Goal: Task Accomplishment & Management: Complete application form

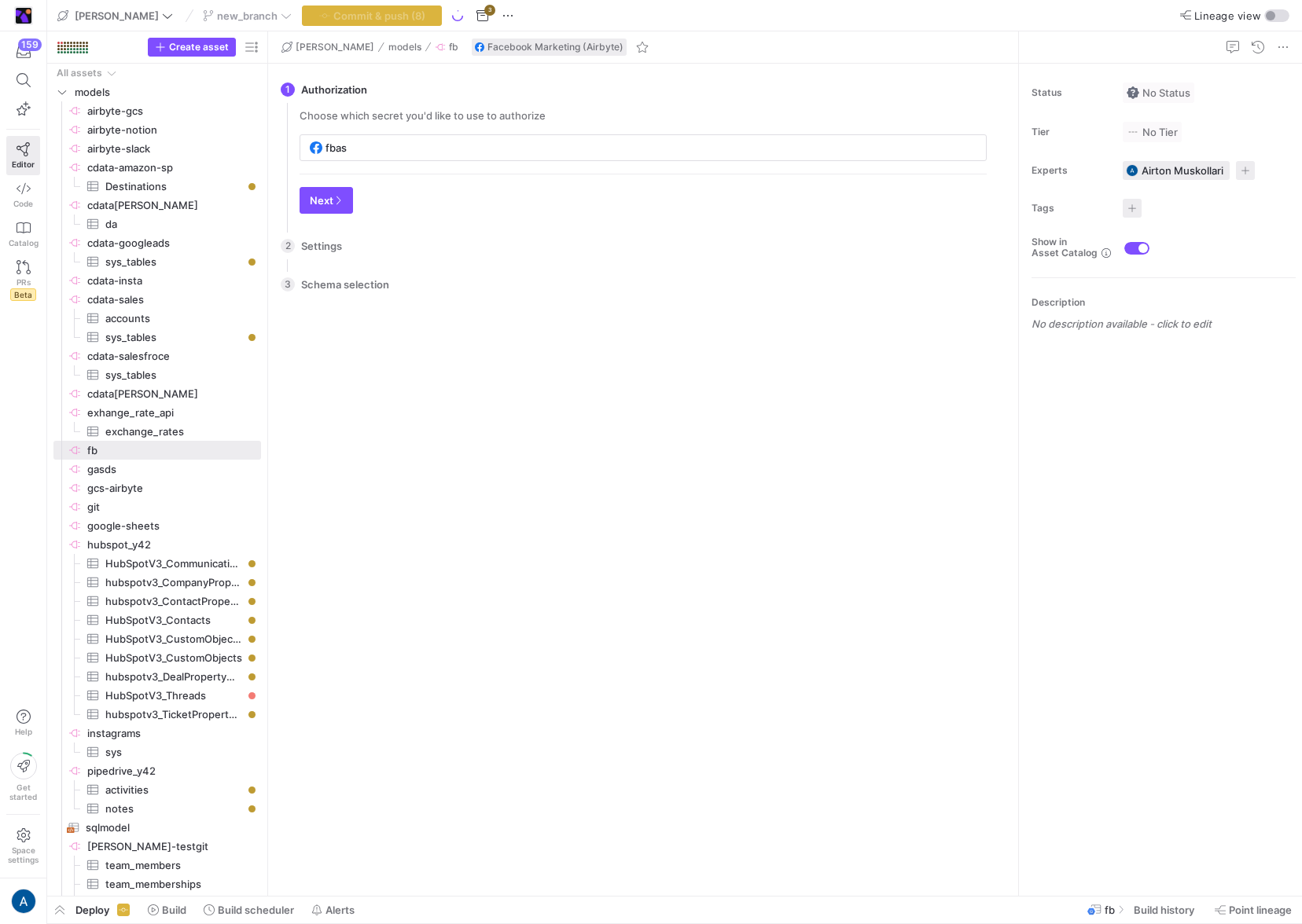
click at [213, 38] on div "Create asset" at bounding box center [205, 47] width 113 height 19
click at [211, 44] on span "Create asset" at bounding box center [199, 47] width 60 height 11
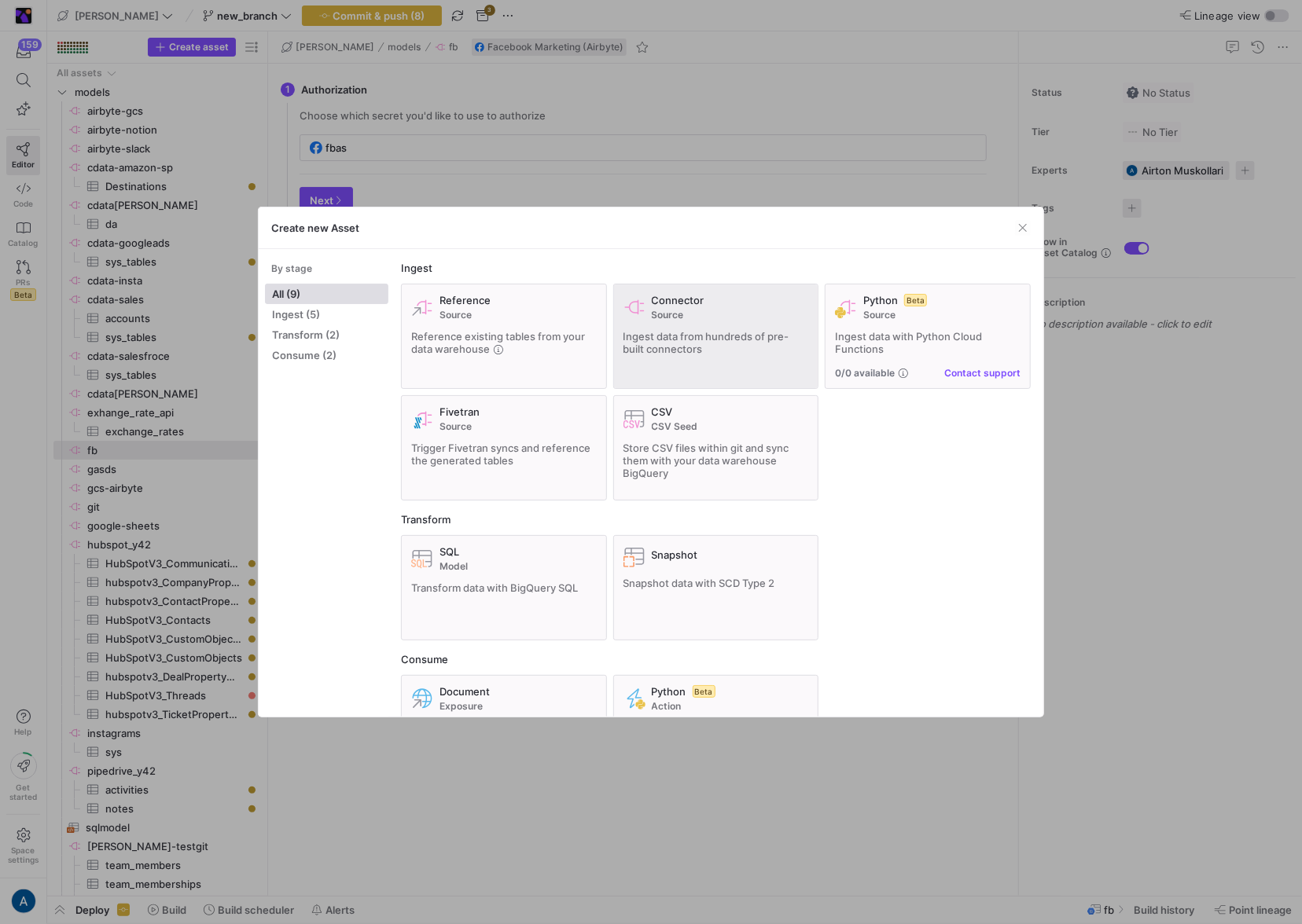
click at [758, 307] on div "Connector Source" at bounding box center [731, 307] width 157 height 27
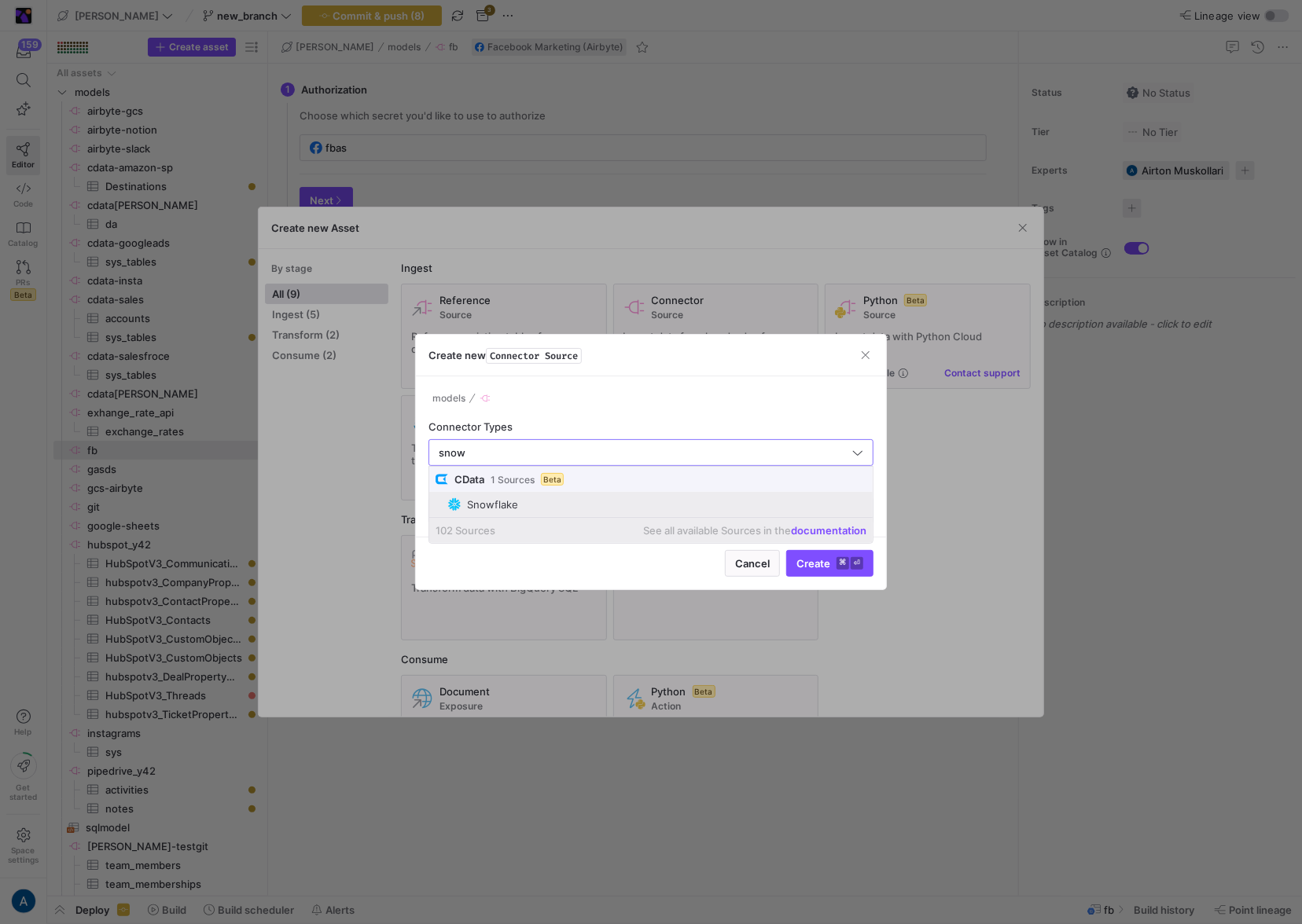
click at [581, 493] on mat-option "Snowflake" at bounding box center [650, 505] width 443 height 25
type input "Snowflake"
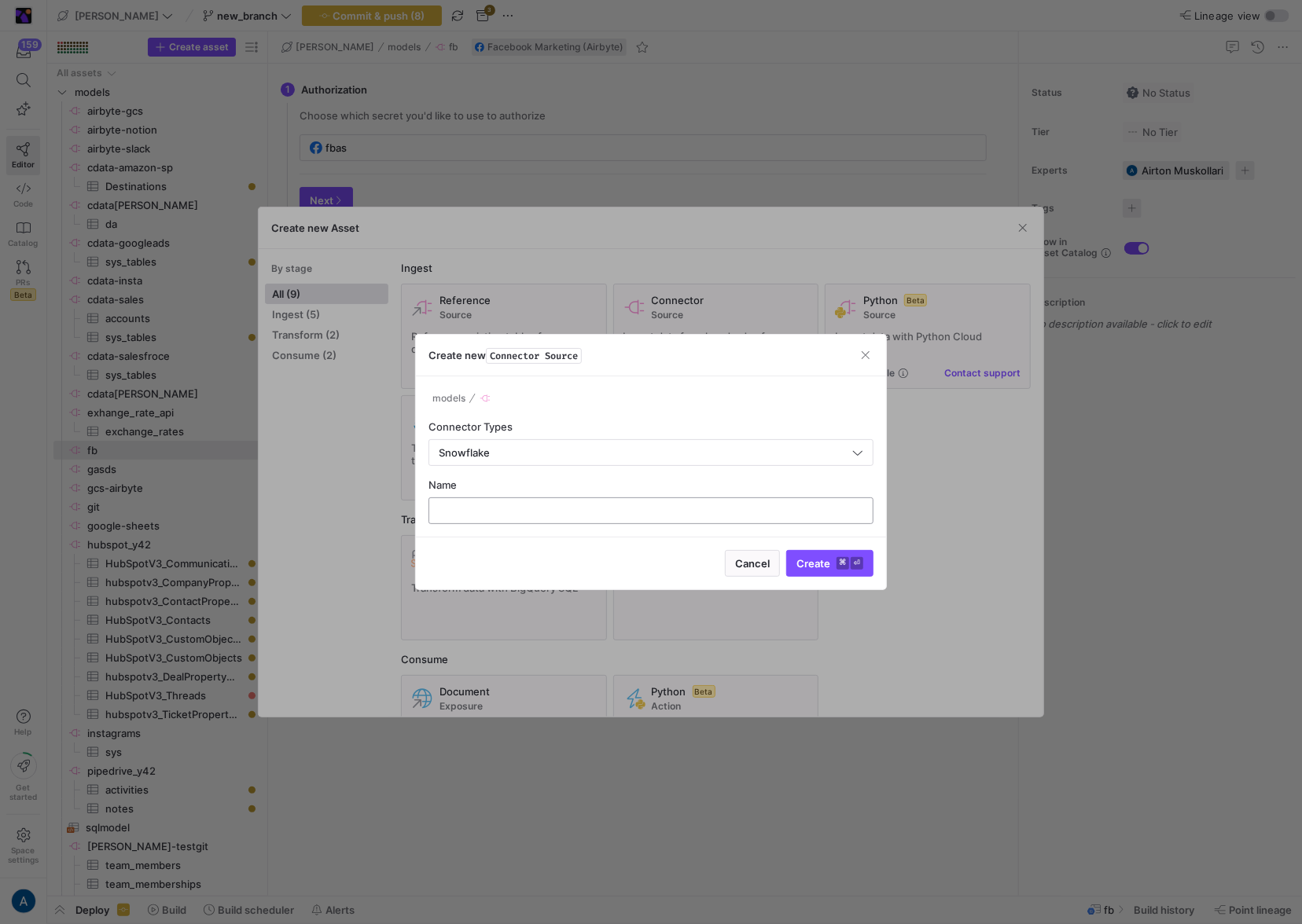
click at [579, 516] on input "text" at bounding box center [650, 511] width 418 height 13
type input "cdata[PERSON_NAME]"
click at [786, 550] on button "Create ⌘ ⏎" at bounding box center [830, 564] width 87 height 27
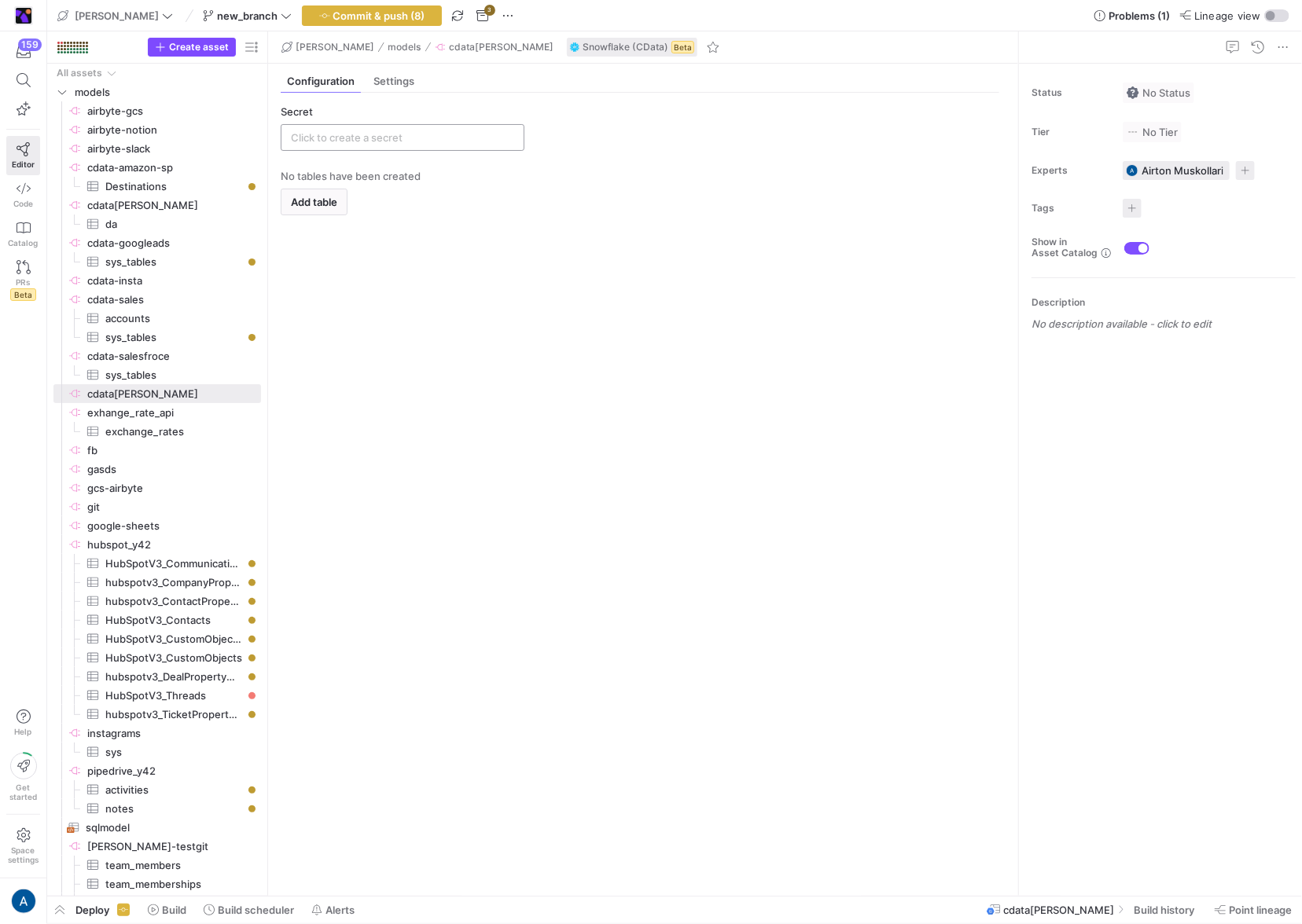
click at [429, 132] on input "text" at bounding box center [402, 138] width 224 height 13
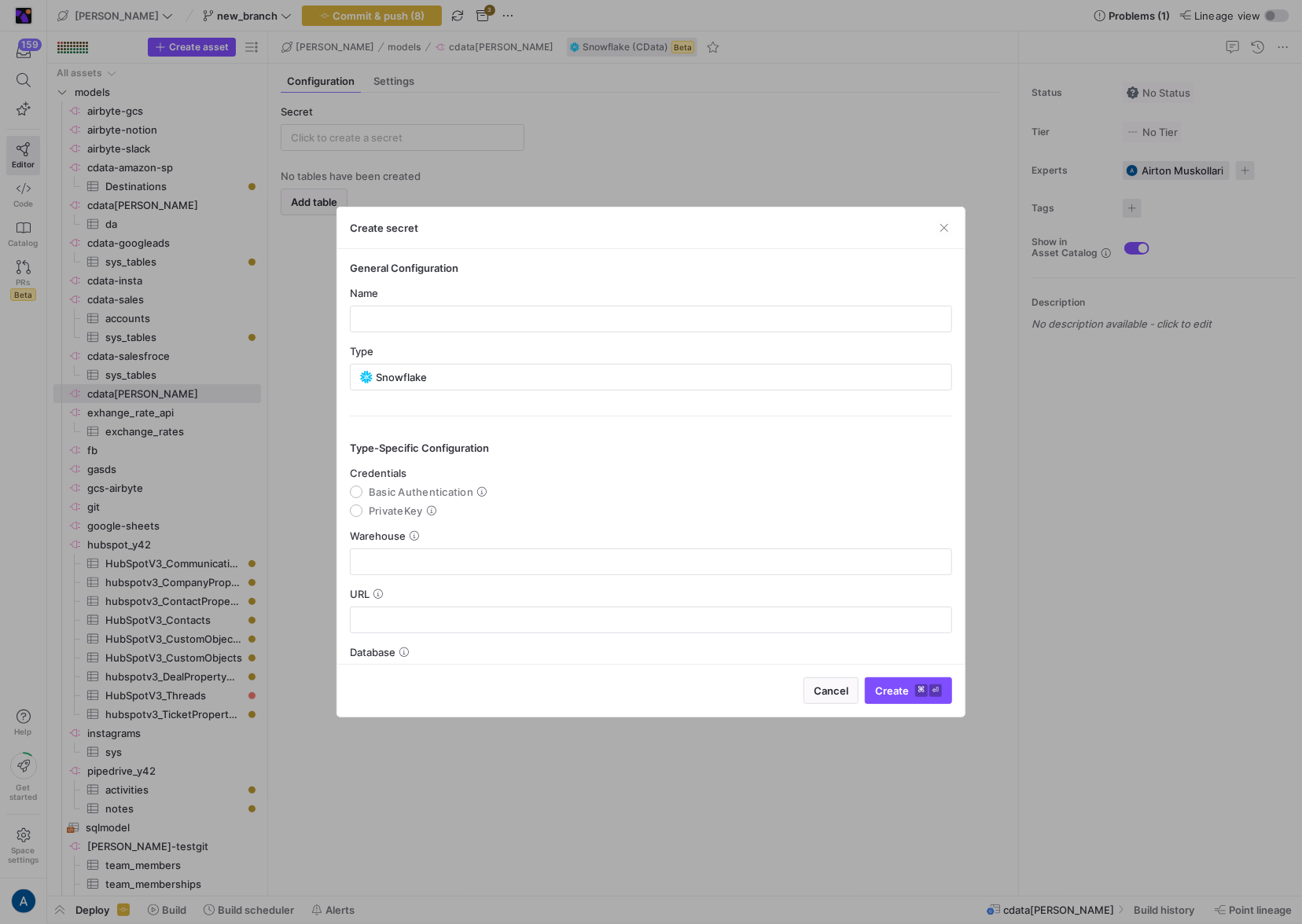
click at [375, 507] on span "PrivateKey" at bounding box center [395, 511] width 54 height 13
click at [362, 507] on input "PrivateKey" at bounding box center [356, 511] width 13 height 13
radio input "true"
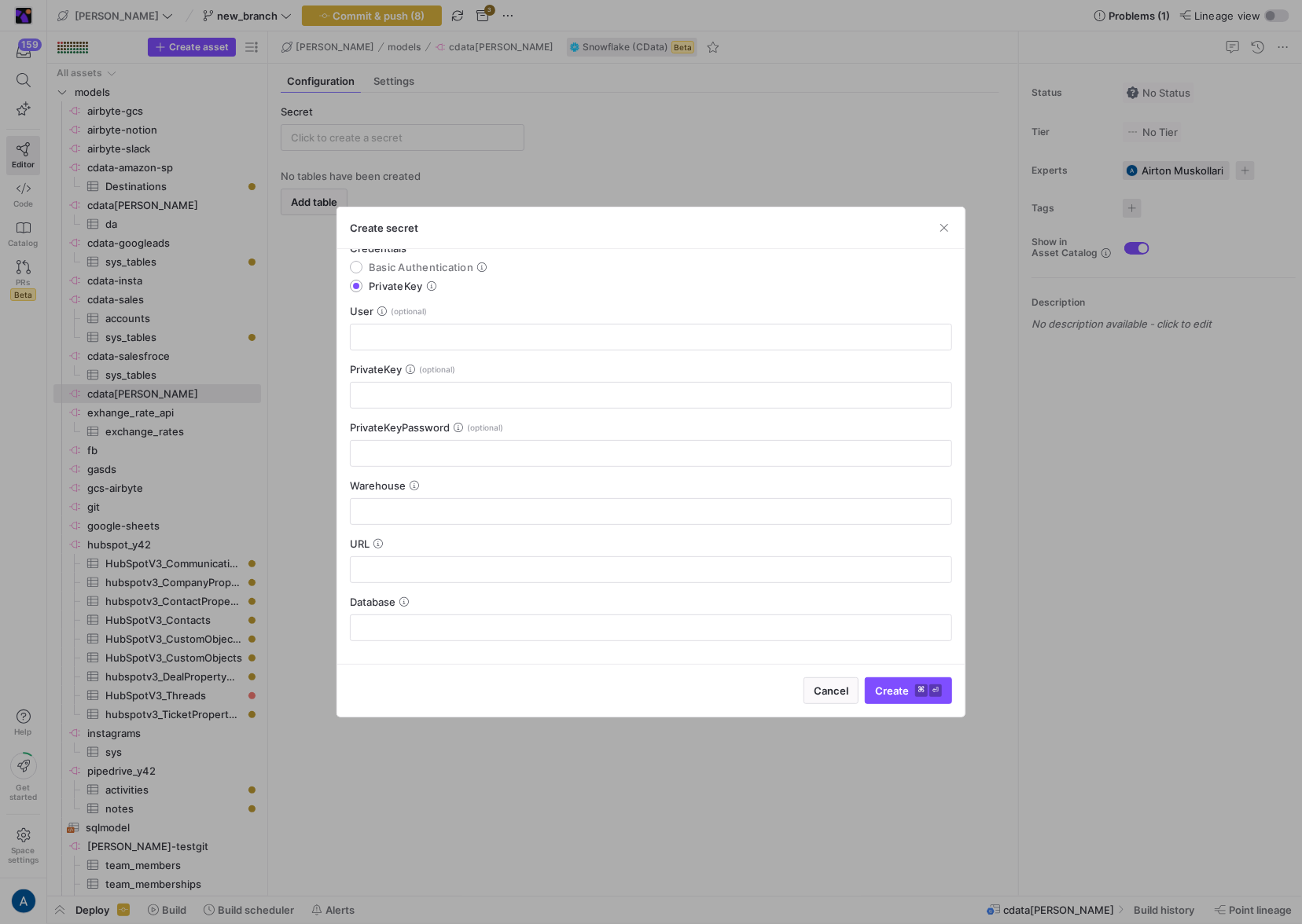
scroll to position [207, 0]
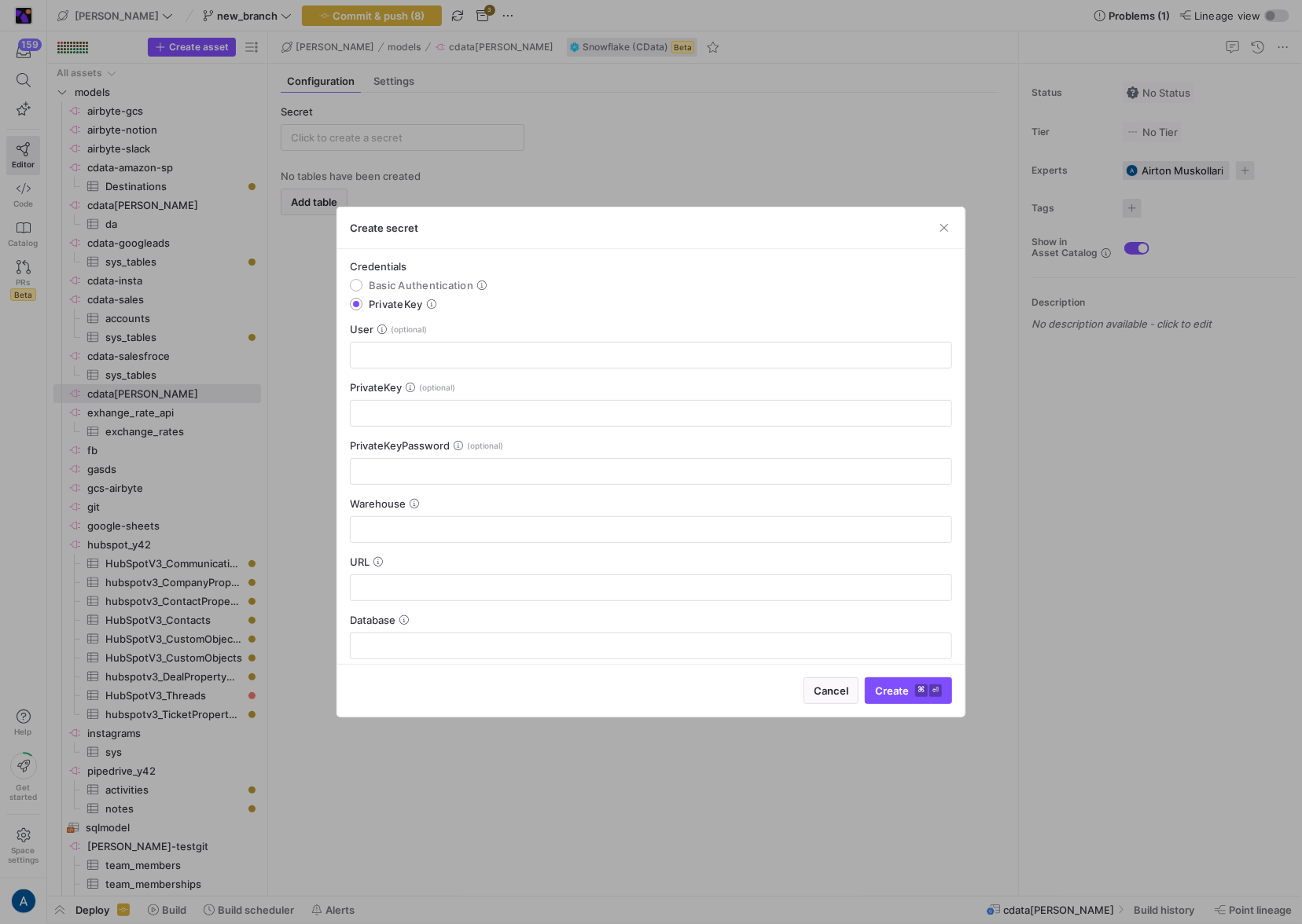
click at [696, 292] on mat-radio-group "Credentials Basic Authentication PrivateKey" at bounding box center [650, 286] width 602 height 50
click at [942, 231] on span "button" at bounding box center [944, 228] width 16 height 16
